Goal: Find specific page/section: Find specific page/section

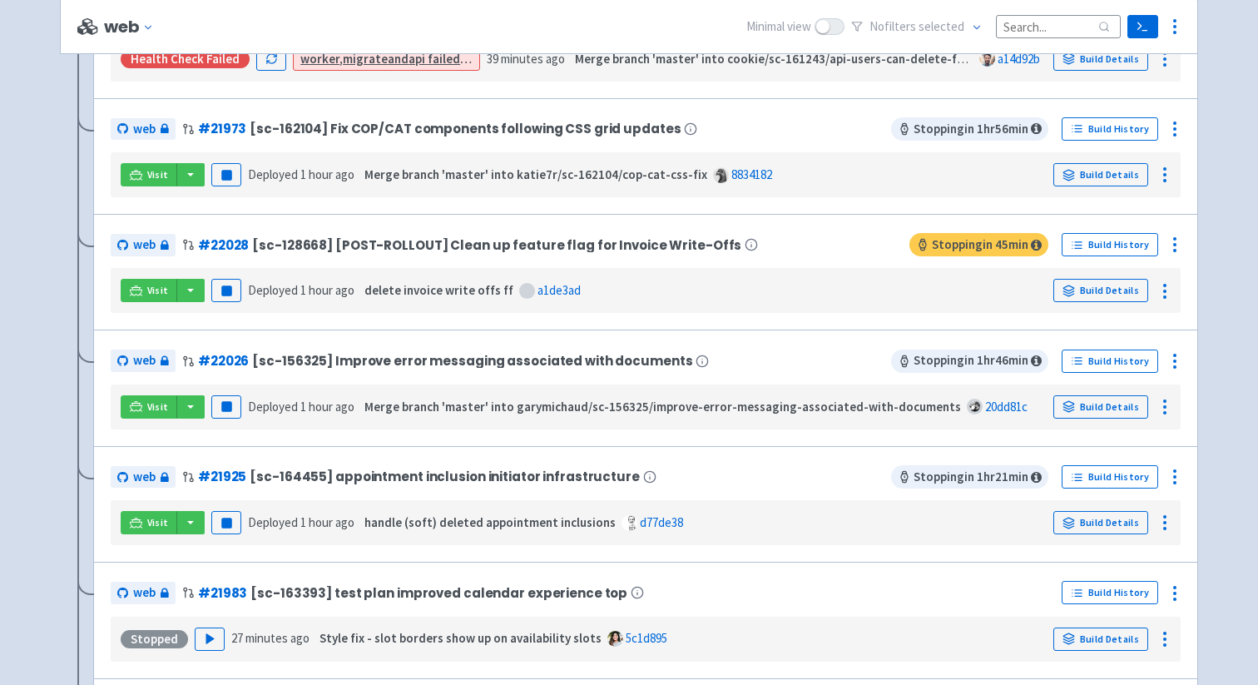
scroll to position [2427, 0]
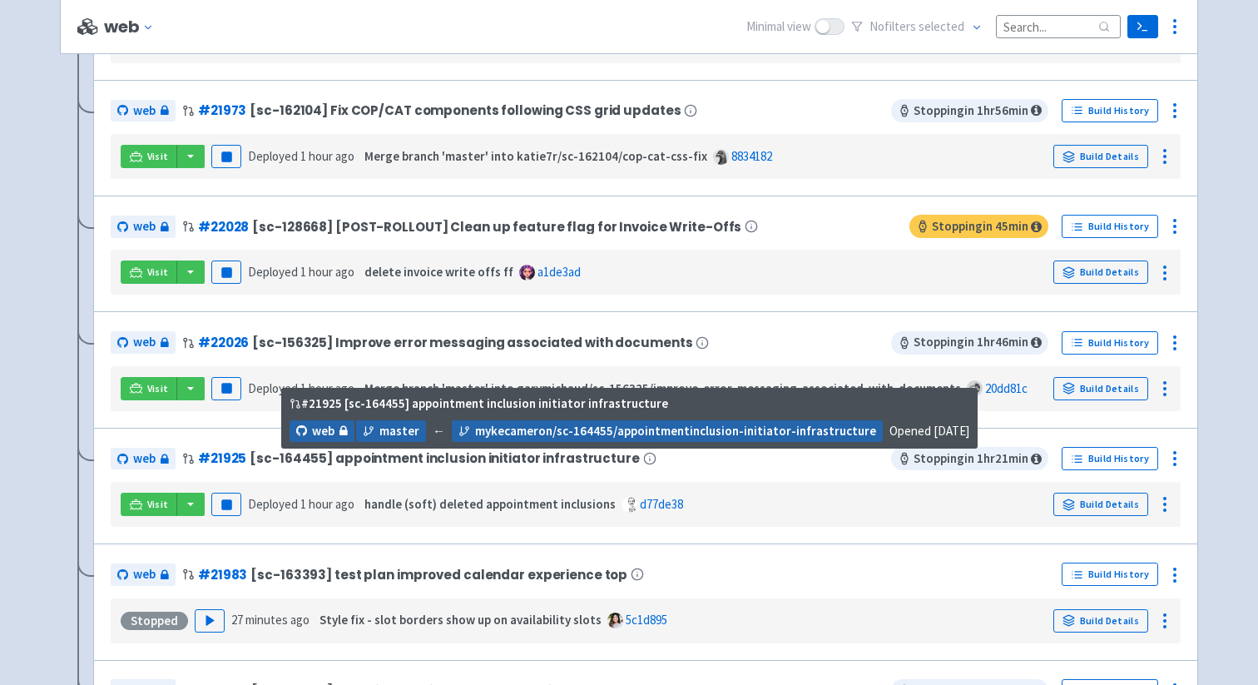
click at [643, 458] on icon at bounding box center [649, 458] width 13 height 20
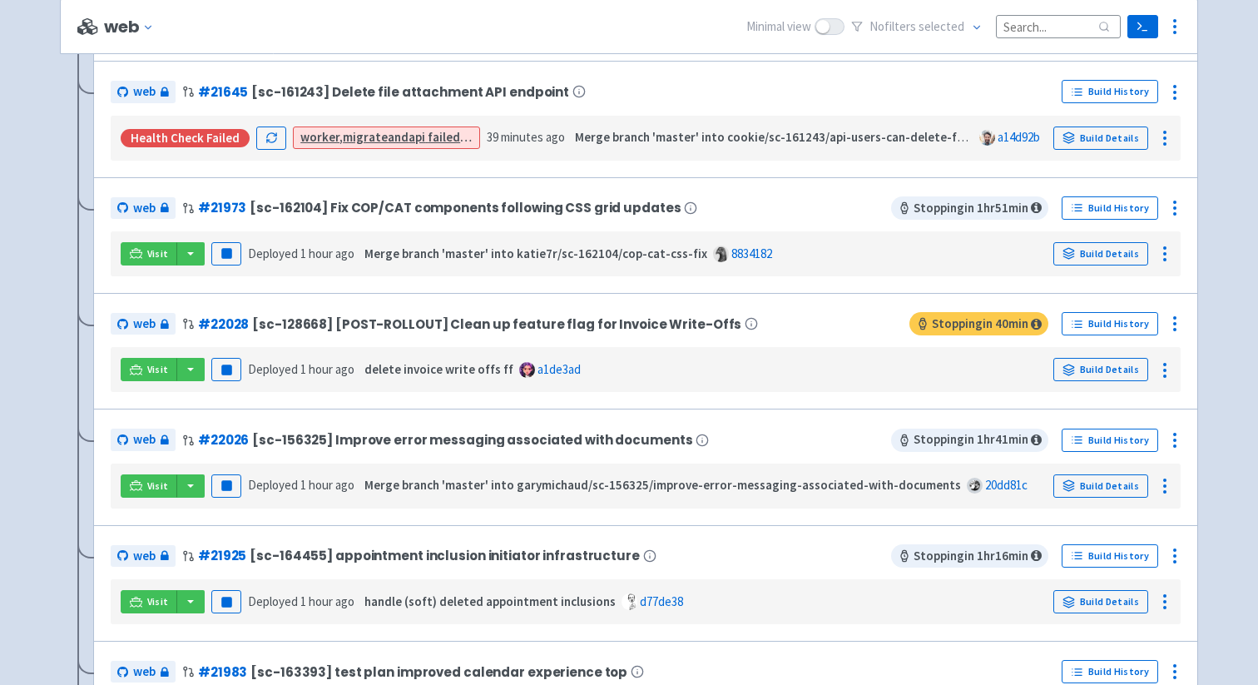
scroll to position [2524, 0]
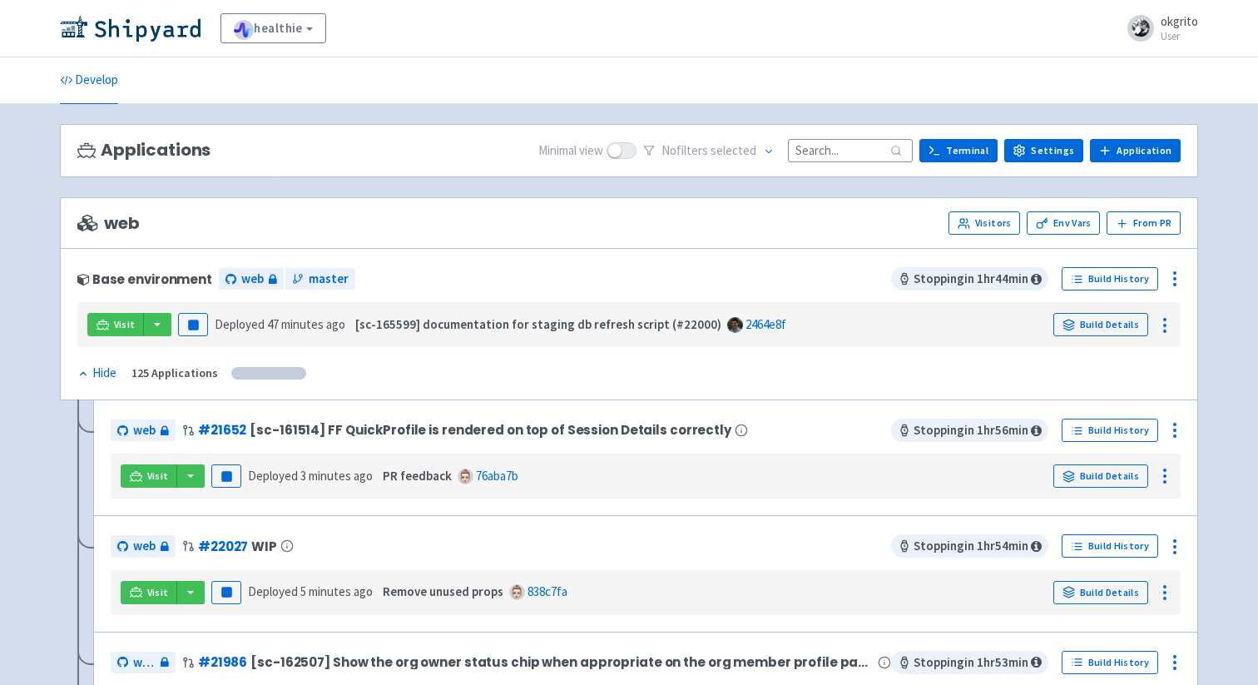
click at [550, 235] on div "web Visitors Env Vars From [GEOGRAPHIC_DATA]" at bounding box center [629, 223] width 1138 height 52
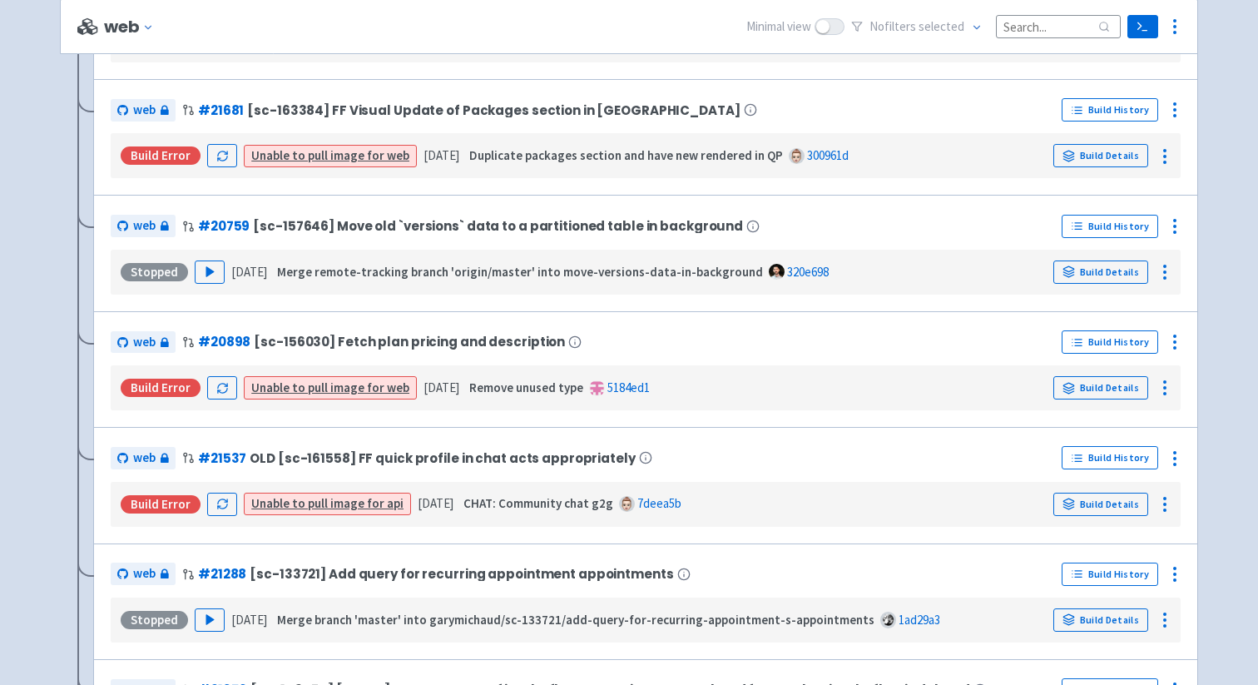
scroll to position [2524, 0]
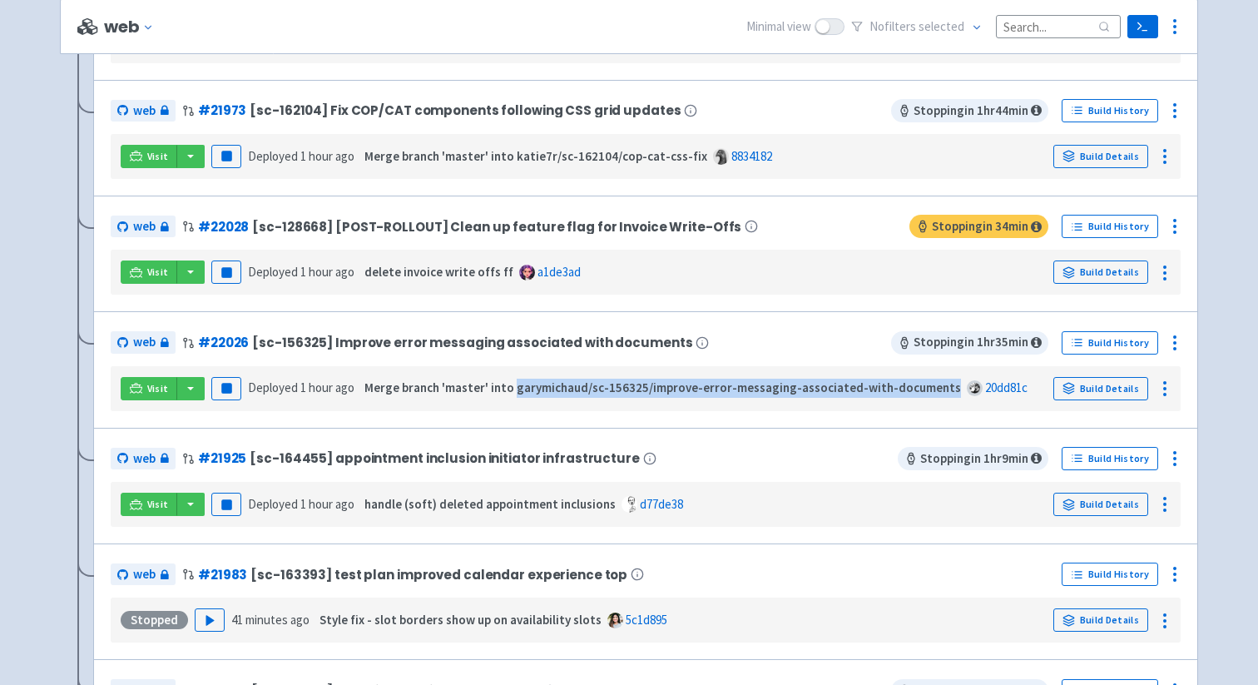
drag, startPoint x: 511, startPoint y: 391, endPoint x: 932, endPoint y: 389, distance: 421.0
click at [932, 389] on strong "Merge branch 'master' into garymichaud/sc-156325/improve-error-messaging-associ…" at bounding box center [662, 387] width 597 height 16
copy strong "garymichaud/sc-156325/improve-error-messaging-associated-with-documents"
